Goal: Task Accomplishment & Management: Manage account settings

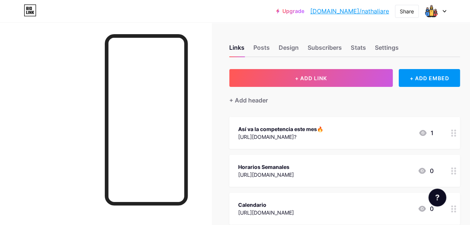
click at [310, 102] on div "+ Add header" at bounding box center [344, 96] width 231 height 18
click at [435, 14] on img at bounding box center [431, 11] width 14 height 14
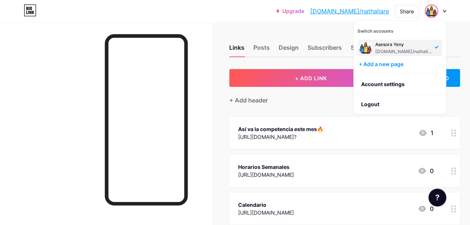
click at [382, 100] on li "Logout" at bounding box center [400, 104] width 92 height 20
click at [364, 102] on li "Logout" at bounding box center [400, 104] width 92 height 20
click at [364, 108] on li "Logout" at bounding box center [400, 104] width 92 height 20
click at [363, 105] on li "Logout" at bounding box center [400, 104] width 92 height 20
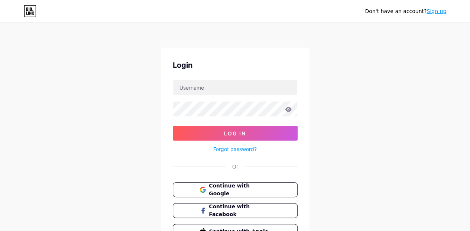
click at [250, 211] on span "Continue with Facebook" at bounding box center [239, 211] width 61 height 16
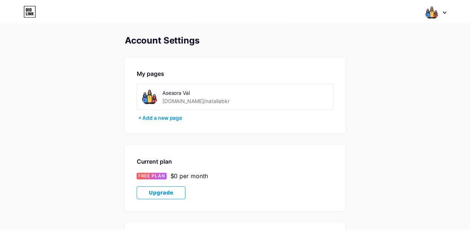
scroll to position [184, 0]
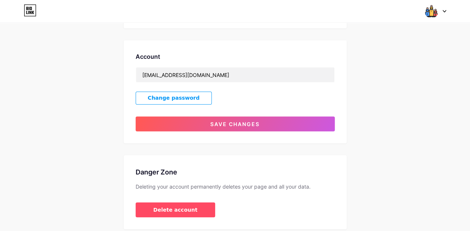
type input "[EMAIL_ADDRESS][DOMAIN_NAME]"
drag, startPoint x: 352, startPoint y: 94, endPoint x: 299, endPoint y: 105, distance: 54.3
click at [352, 94] on div "Account Settings My pages Asesora Val [DOMAIN_NAME]/nataliabkr + Add a new page…" at bounding box center [235, 40] width 470 height 378
click at [207, 122] on button "Save changes" at bounding box center [235, 123] width 199 height 15
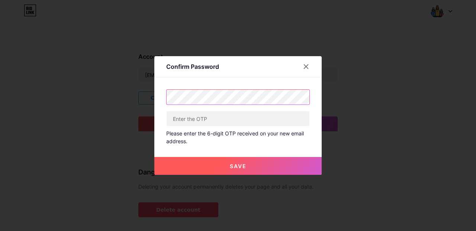
click at [0, 56] on div "Confirm Password Please enter the 6-digit OTP received on your new email addres…" at bounding box center [238, 115] width 476 height 231
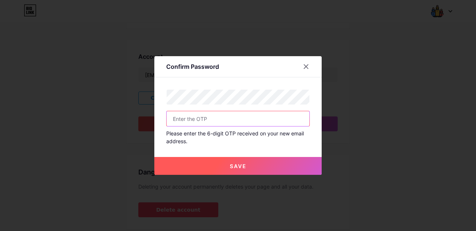
click at [181, 122] on input "text" at bounding box center [238, 118] width 143 height 15
paste input "776150"
type input "776150"
click at [232, 164] on span "Save" at bounding box center [238, 166] width 17 height 6
